Goal: Register for event/course

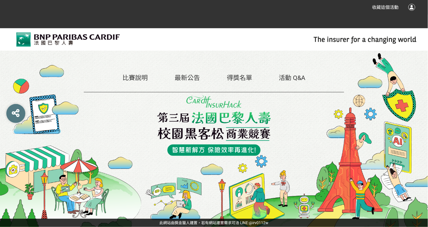
click at [218, 142] on img at bounding box center [214, 126] width 114 height 60
drag, startPoint x: 246, startPoint y: 127, endPoint x: 220, endPoint y: 123, distance: 26.0
click at [218, 127] on img at bounding box center [214, 126] width 114 height 60
click at [181, 77] on link "最新公告" at bounding box center [187, 78] width 25 height 8
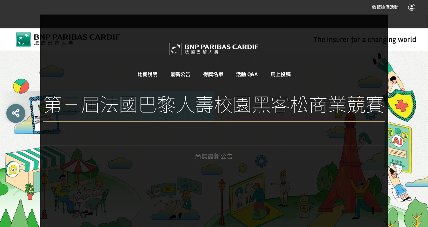
click at [149, 73] on link "比賽說明" at bounding box center [147, 75] width 20 height 6
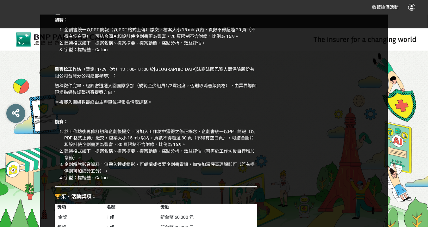
scroll to position [937, 0]
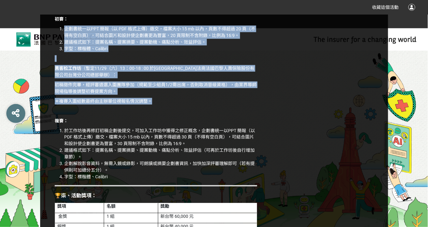
drag, startPoint x: 66, startPoint y: 35, endPoint x: 258, endPoint y: 108, distance: 204.5
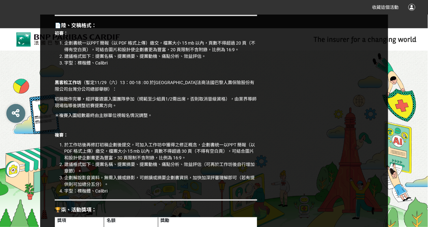
drag, startPoint x: 55, startPoint y: 25, endPoint x: 204, endPoint y: 35, distance: 150.0
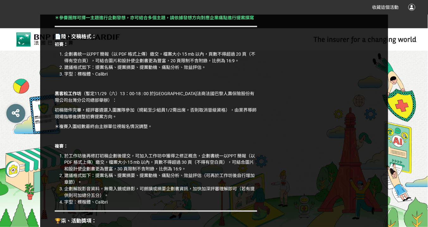
click at [191, 40] on h3 "📄陸、交稿格式：" at bounding box center [156, 37] width 203 height 6
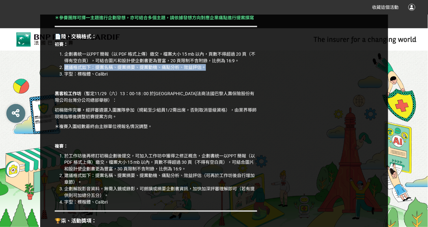
drag, startPoint x: 62, startPoint y: 74, endPoint x: 217, endPoint y: 74, distance: 154.5
click at [217, 71] on li "建議格式如下：提案名稱、提案摘要、提案動機、痛點分析、效益評估。" at bounding box center [160, 67] width 193 height 7
click at [98, 71] on li "建議格式如下：提案名稱、提案摘要、提案動機、痛點分析、效益評估。" at bounding box center [160, 67] width 193 height 7
drag, startPoint x: 97, startPoint y: 75, endPoint x: 201, endPoint y: 74, distance: 103.8
click at [201, 71] on li "建議格式如下：提案名稱、提案摘要、提案動機、痛點分析、效益評估。" at bounding box center [160, 67] width 193 height 7
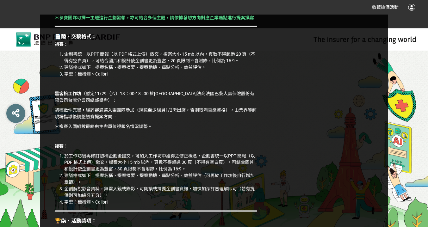
click at [153, 78] on li "字型：標楷體、Calibri" at bounding box center [160, 74] width 193 height 7
drag, startPoint x: 65, startPoint y: 80, endPoint x: 108, endPoint y: 82, distance: 42.8
click at [108, 78] on li "字型：標楷體、Calibri" at bounding box center [160, 74] width 193 height 7
click at [92, 78] on li "字型：標楷體、Calibri" at bounding box center [160, 74] width 193 height 7
drag, startPoint x: 95, startPoint y: 81, endPoint x: 115, endPoint y: 79, distance: 20.0
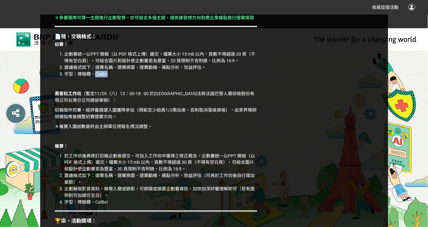
click at [115, 78] on li "字型：標楷體、Calibri" at bounding box center [160, 74] width 193 height 7
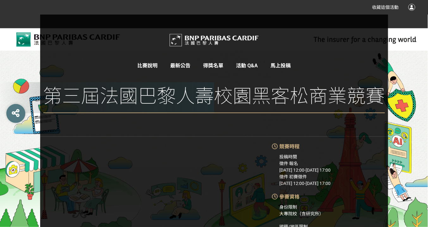
scroll to position [0, 0]
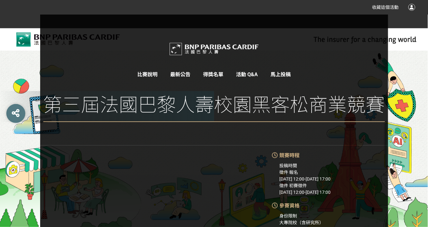
click at [200, 48] on img at bounding box center [214, 49] width 95 height 18
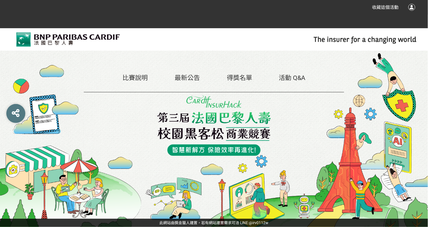
click at [193, 81] on link "最新公告" at bounding box center [187, 78] width 25 height 8
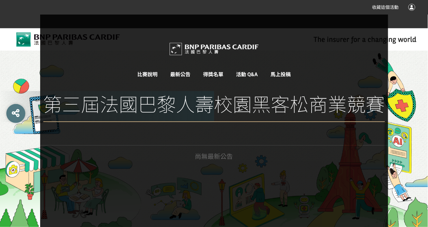
click at [140, 72] on link "比賽說明" at bounding box center [147, 75] width 20 height 6
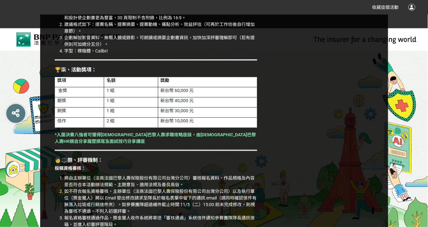
scroll to position [1038, 0]
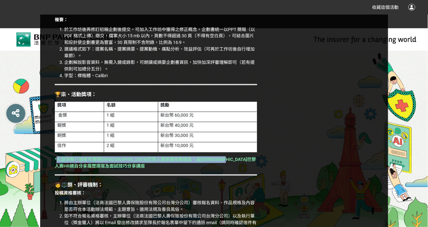
drag, startPoint x: 57, startPoint y: 166, endPoint x: 252, endPoint y: 170, distance: 195.7
click at [218, 170] on p "*入圍決賽八強者可獲得[DEMOGRAPHIC_DATA]巴黎人壽求職攻略座談，由[DEMOGRAPHIC_DATA]巴黎人壽HR親自分享履歷撰寫及面試技巧分…" at bounding box center [156, 163] width 203 height 13
drag, startPoint x: 59, startPoint y: 169, endPoint x: 77, endPoint y: 176, distance: 19.6
click at [77, 170] on p "*入圍決賽八強者可獲得[DEMOGRAPHIC_DATA]巴黎人壽求職攻略座談，由[DEMOGRAPHIC_DATA]巴黎人壽HR親自分享履歷撰寫及面試技巧分…" at bounding box center [156, 163] width 203 height 13
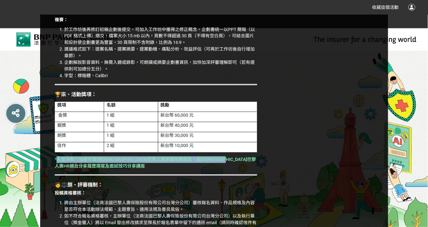
click at [83, 170] on p "*入圍決賽八強者可獲得[DEMOGRAPHIC_DATA]巴黎人壽求職攻略座談，由[DEMOGRAPHIC_DATA]巴黎人壽HR親自分享履歷撰寫及面試技巧分…" at bounding box center [156, 163] width 203 height 13
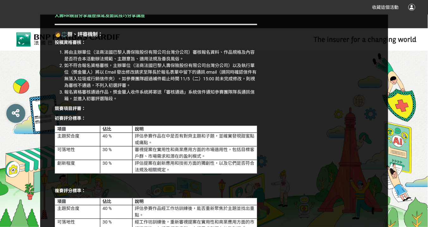
scroll to position [1190, 0]
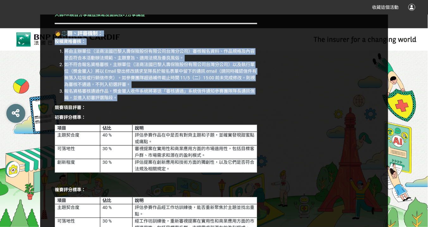
drag, startPoint x: 117, startPoint y: 104, endPoint x: 69, endPoint y: 38, distance: 81.7
click at [69, 38] on div "🚀壹、競賽緣起： 隨著科技快速發展與消費行為的改變，保險產業正面臨前所未有的轉型契機。從傳統的業務模式、理賠流程到客戶互動方式，無不亟需導入創新思維與智慧科技…" at bounding box center [156, 119] width 209 height 2315
click at [69, 36] on strong "🧑⚖️捌、評審機制：" at bounding box center [79, 33] width 48 height 6
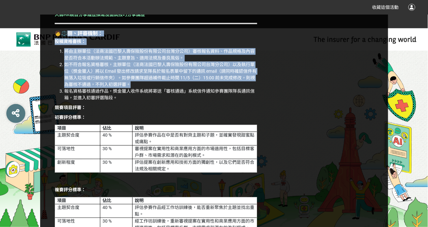
drag, startPoint x: 67, startPoint y: 41, endPoint x: 138, endPoint y: 95, distance: 88.7
click at [154, 91] on div "🚀壹、競賽緣起： 隨著科技快速發展與消費行為的改變，保險產業正面臨前所未有的轉型契機。從傳統的業務模式、理賠流程到客戶互動方式，無不亟需導入創新思維與智慧科技…" at bounding box center [156, 119] width 209 height 2315
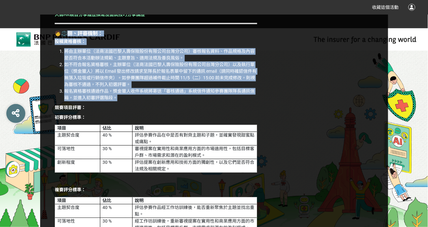
drag, startPoint x: 127, startPoint y: 102, endPoint x: 80, endPoint y: 39, distance: 78.9
click at [68, 32] on div "🚀壹、競賽緣起： 隨著科技快速發展與消費行為的改變，保險產業正面臨前所未有的轉型契機。從傳統的業務模式、理賠流程到客戶互動方式，無不亟需導入創新思維與智慧科技…" at bounding box center [156, 119] width 209 height 2315
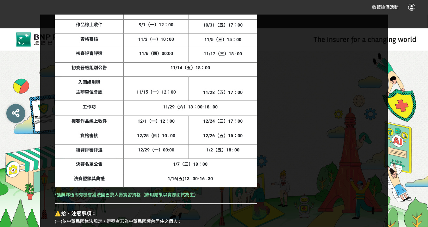
scroll to position [1595, 0]
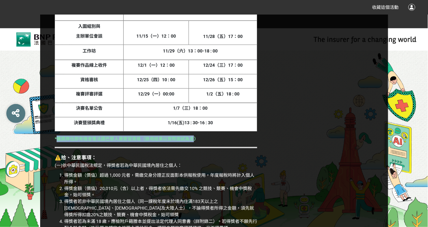
drag, startPoint x: 57, startPoint y: 145, endPoint x: 195, endPoint y: 145, distance: 137.7
click at [195, 141] on strong "*獲獎隊伍即有機會獲法國巴黎人壽實習資格（錄用結果以實際面試為主）" at bounding box center [127, 138] width 144 height 5
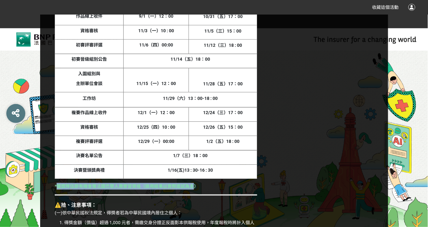
scroll to position [1494, 0]
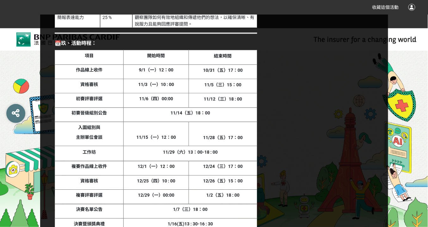
click at [188, 142] on th "11/15（一）12：00" at bounding box center [156, 134] width 66 height 24
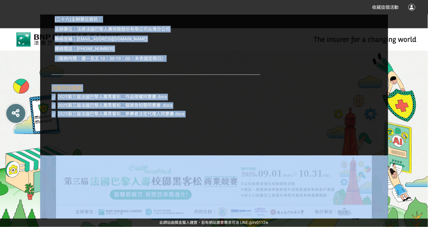
scroll to position [2409, 0]
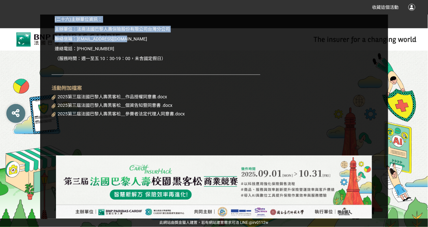
drag, startPoint x: 54, startPoint y: 120, endPoint x: 227, endPoint y: 40, distance: 191.2
click at [161, 114] on span "2025第三屆法國巴黎人壽黑客松＿參賽者法定代理人同意書.docx" at bounding box center [121, 114] width 127 height 5
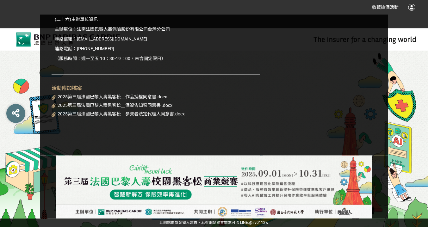
click at [171, 60] on p "（服務時間：週一至五 10：30-19：00，未含國定假日）" at bounding box center [156, 58] width 203 height 7
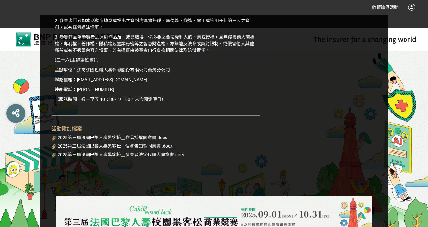
scroll to position [2333, 0]
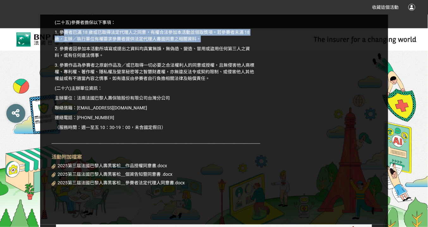
drag, startPoint x: 64, startPoint y: 40, endPoint x: 225, endPoint y: 50, distance: 161.7
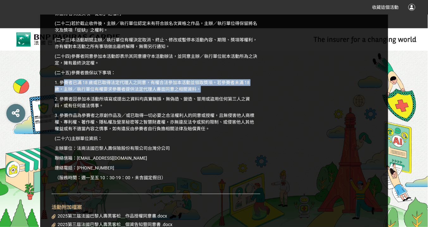
scroll to position [2282, 0]
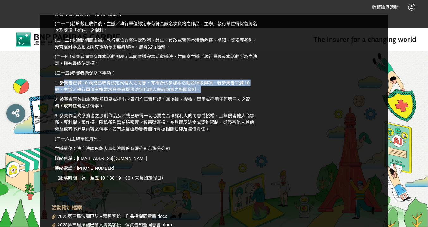
click at [151, 88] on p "1. 參賽者已滿 18 歲或已取得法定代理人之同意，有權合法參加本活動並領取獎項。若參賽者未滿 18 歲，主辦／執行單位有權要求參賽者提供法定代理人書面同意之…" at bounding box center [156, 86] width 203 height 13
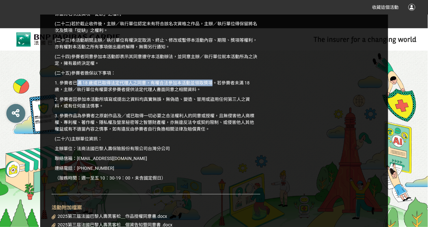
drag, startPoint x: 77, startPoint y: 91, endPoint x: 215, endPoint y: 91, distance: 138.0
click at [215, 91] on p "1. 參賽者已滿 18 歲或已取得法定代理人之同意，有權合法參加本活動並領取獎項。若參賽者未滿 18 歲，主辦／執行單位有權要求參賽者提供法定代理人書面同意之…" at bounding box center [156, 86] width 203 height 13
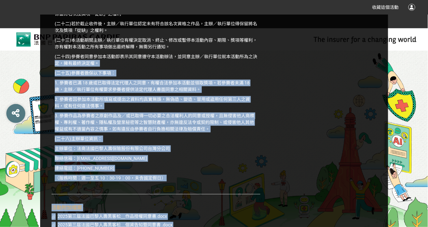
drag, startPoint x: 270, startPoint y: 60, endPoint x: 267, endPoint y: 58, distance: 3.3
click at [218, 110] on p "2. 參賽者因參加本活動所填寫或提出之資料均真實無誤，無偽造、變造、冒用或盜用任何第三人之資料，或有任何違法情事。" at bounding box center [156, 102] width 203 height 13
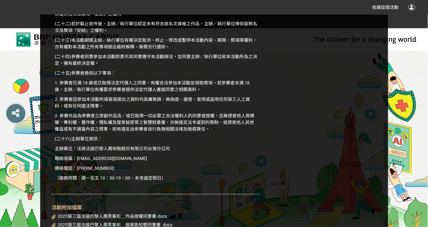
click at [218, 93] on p "1. 參賽者已滿 18 歲或已取得法定代理人之同意，有權合法參加本活動並領取獎項。若參賽者未滿 18 歲，主辦／執行單位有權要求參賽者提供法定代理人書面同意之…" at bounding box center [156, 86] width 203 height 13
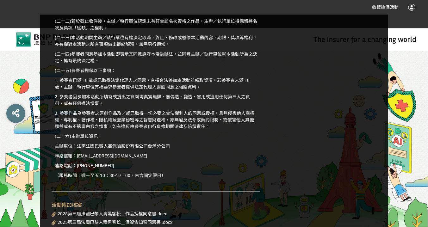
scroll to position [2409, 0]
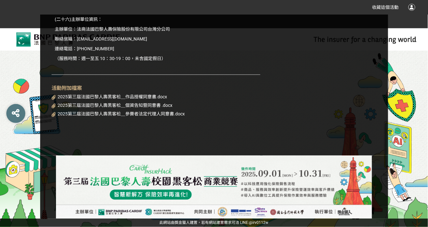
click at [218, 185] on img at bounding box center [214, 187] width 348 height 63
